Goal: Information Seeking & Learning: Find specific fact

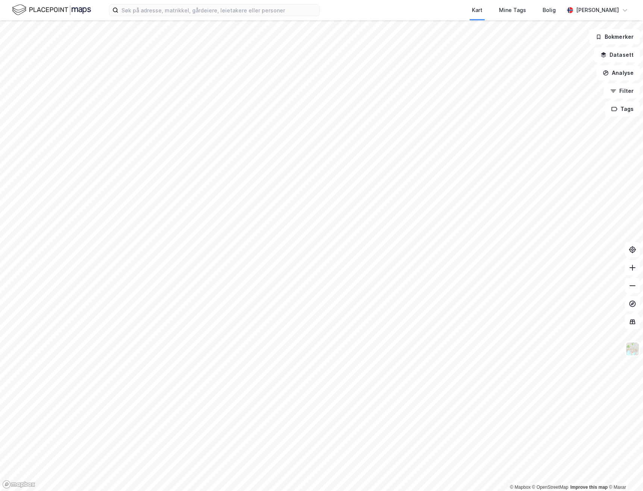
click at [192, 3] on div "Kart Mine Tags [PERSON_NAME] [PERSON_NAME]" at bounding box center [321, 10] width 643 height 20
click at [191, 11] on input at bounding box center [218, 10] width 201 height 11
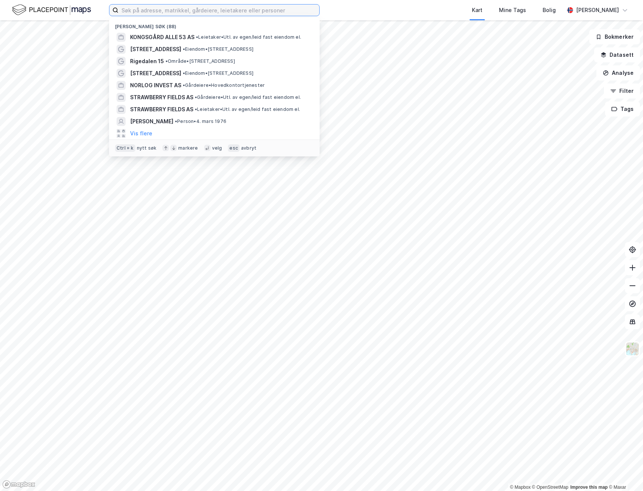
paste input "[STREET_ADDRESS]"
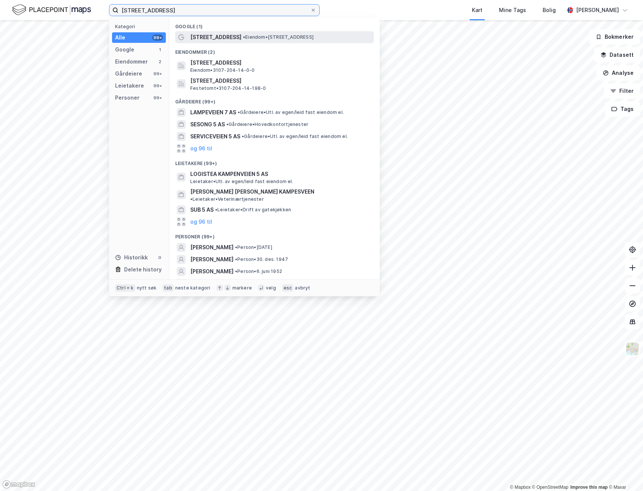
type input "[STREET_ADDRESS]"
click at [226, 35] on span "[STREET_ADDRESS]" at bounding box center [215, 37] width 51 height 9
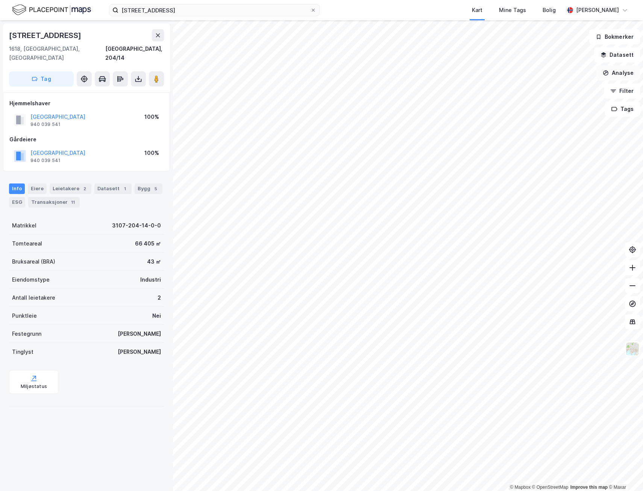
click at [614, 70] on button "Analyse" at bounding box center [618, 72] width 44 height 15
click at [566, 89] on div "Tegn område" at bounding box center [552, 89] width 65 height 6
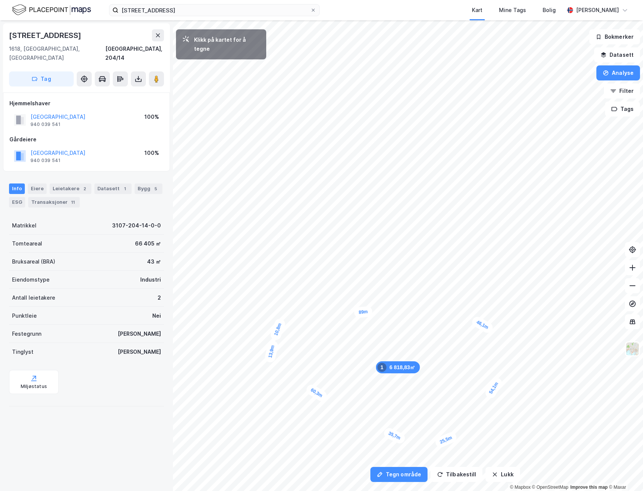
click at [281, 320] on div "10,8m" at bounding box center [277, 329] width 17 height 24
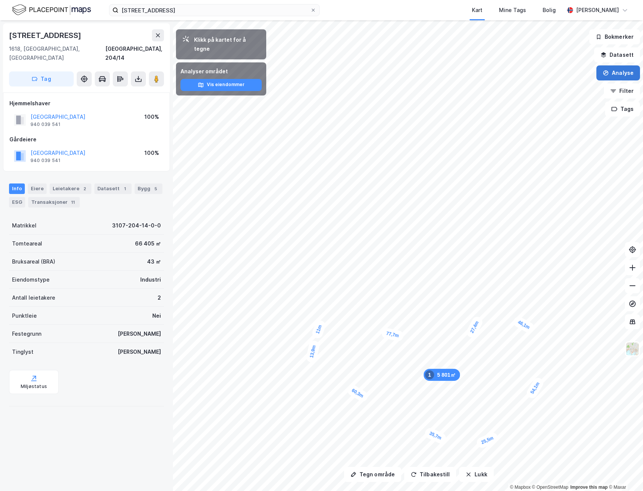
click at [611, 74] on button "Analyse" at bounding box center [618, 72] width 44 height 15
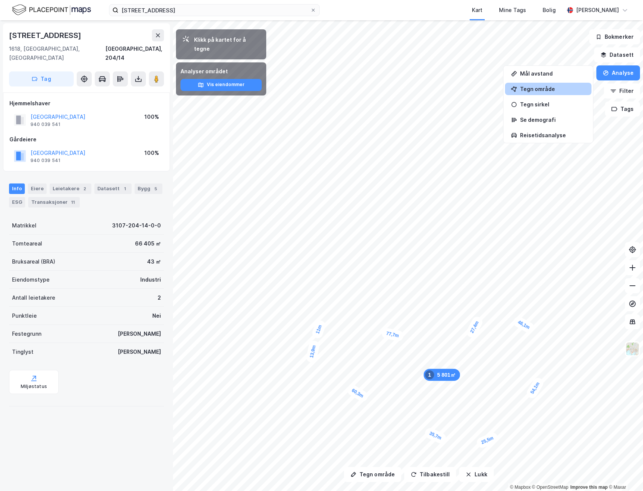
click at [545, 89] on div "Tegn område" at bounding box center [552, 89] width 65 height 6
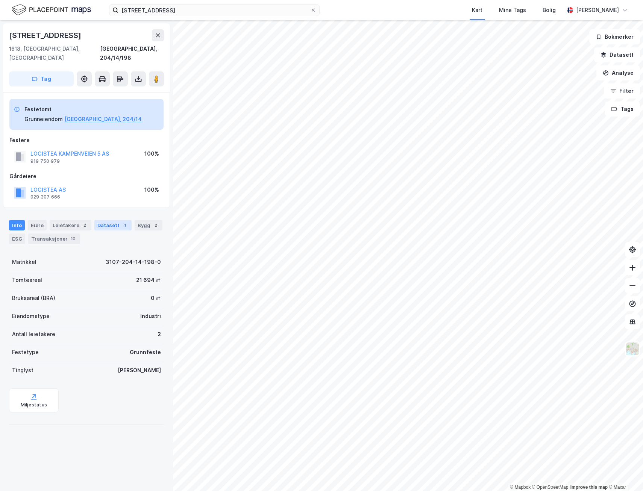
click at [121, 221] on div "1" at bounding box center [125, 225] width 8 height 8
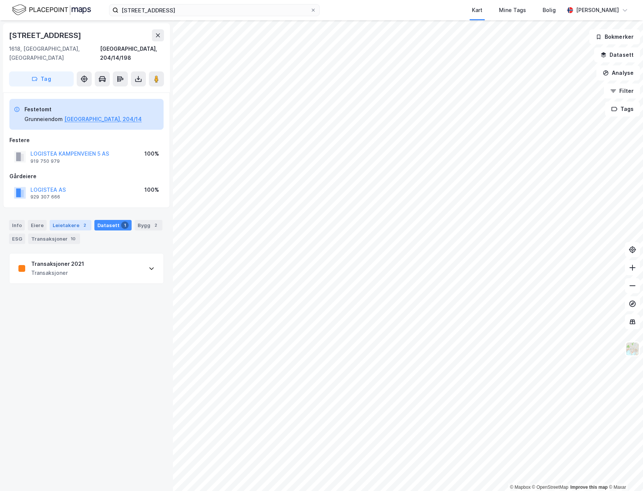
click at [73, 220] on div "Leietakere 2" at bounding box center [71, 225] width 42 height 11
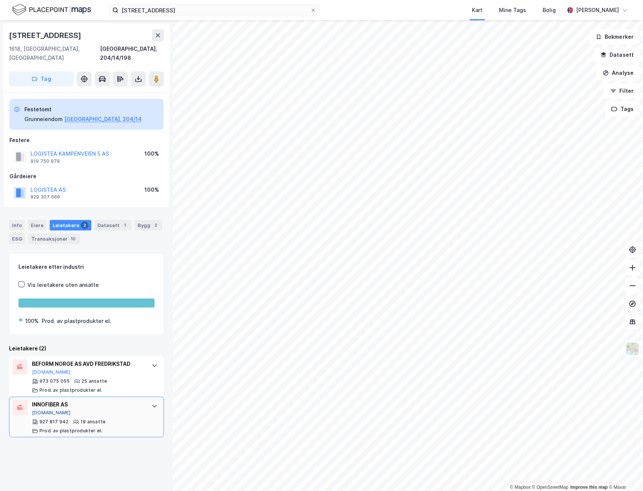
click at [42, 410] on button "[DOMAIN_NAME]" at bounding box center [51, 413] width 39 height 6
drag, startPoint x: 69, startPoint y: 397, endPoint x: 32, endPoint y: 398, distance: 37.2
click at [32, 400] on div "INNOFIBER AS" at bounding box center [88, 404] width 112 height 9
copy div "INNOFIBER AS"
